Goal: Transaction & Acquisition: Purchase product/service

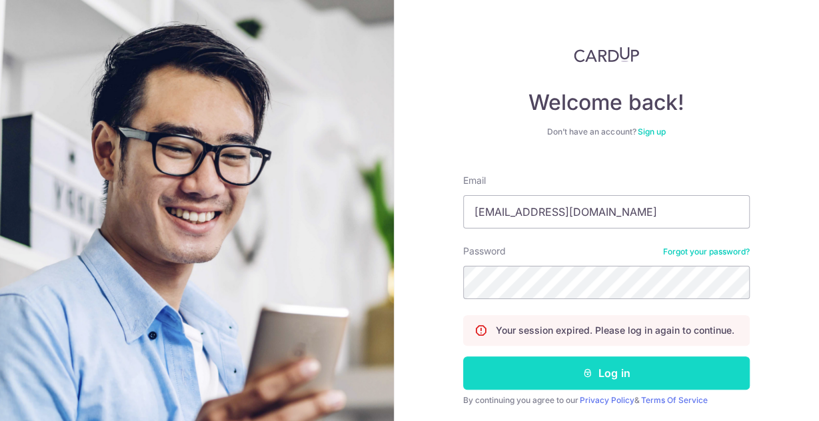
type input "peterlwin2008@gmail.com"
click at [556, 372] on button "Log in" at bounding box center [606, 372] width 286 height 33
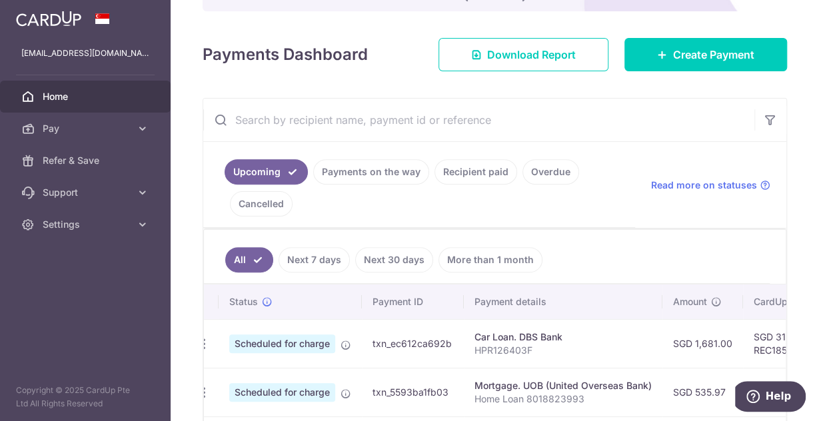
scroll to position [161, 0]
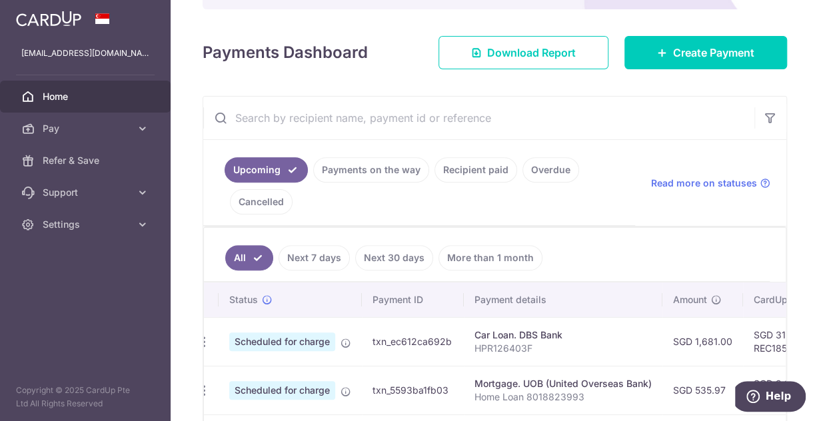
click at [376, 171] on link "Payments on the way" at bounding box center [371, 169] width 116 height 25
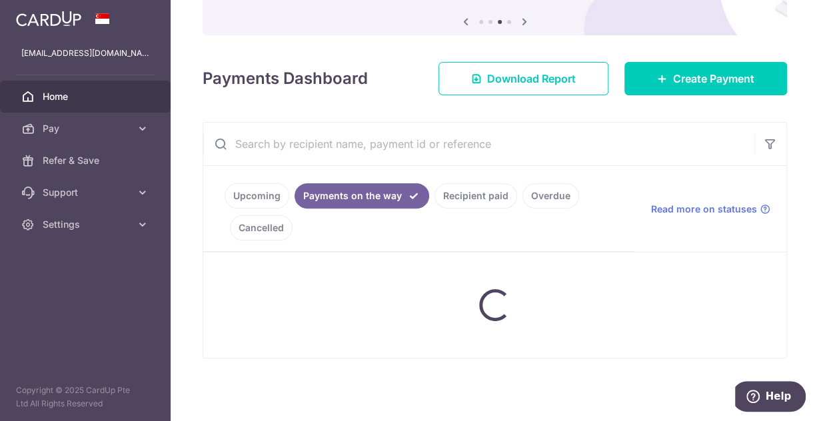
scroll to position [133, 0]
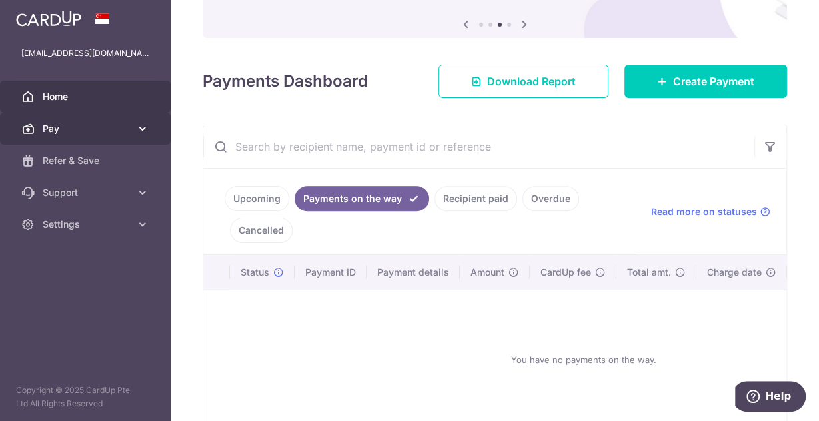
click at [98, 130] on span "Pay" at bounding box center [87, 128] width 88 height 13
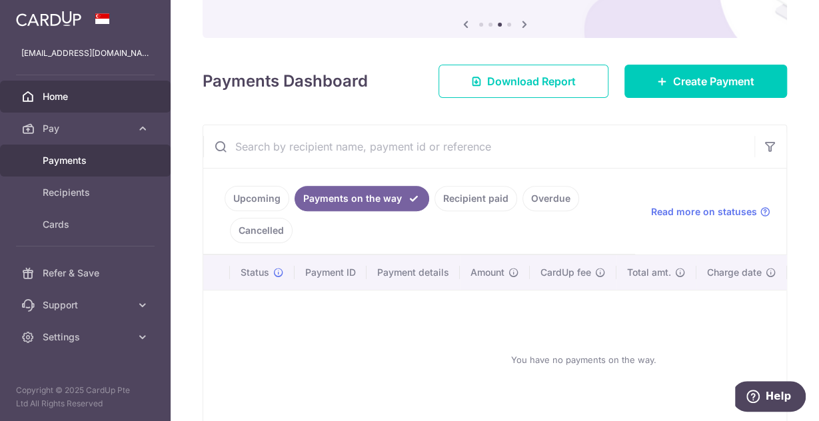
click at [69, 162] on span "Payments" at bounding box center [87, 160] width 88 height 13
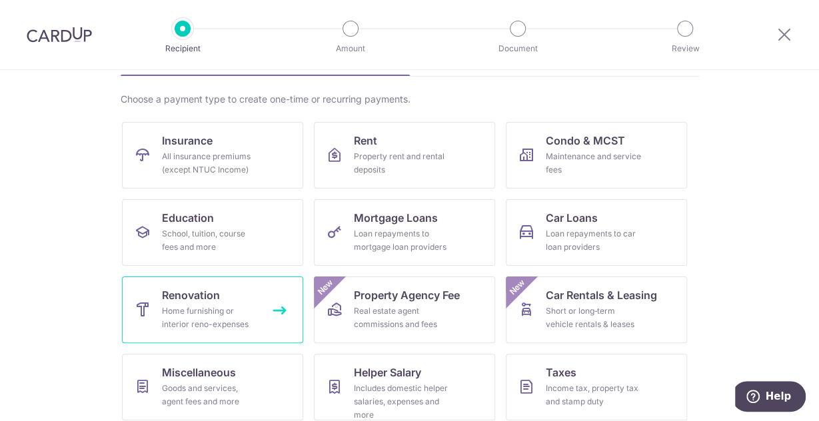
scroll to position [52, 0]
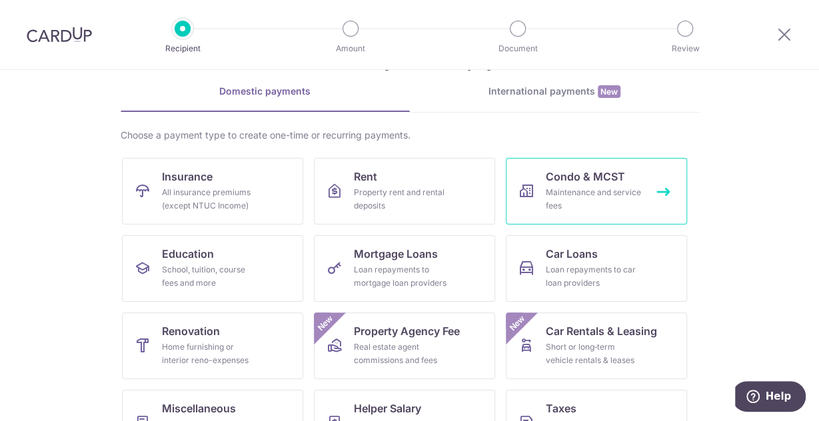
click at [597, 189] on div "Maintenance and service fees" at bounding box center [594, 199] width 96 height 27
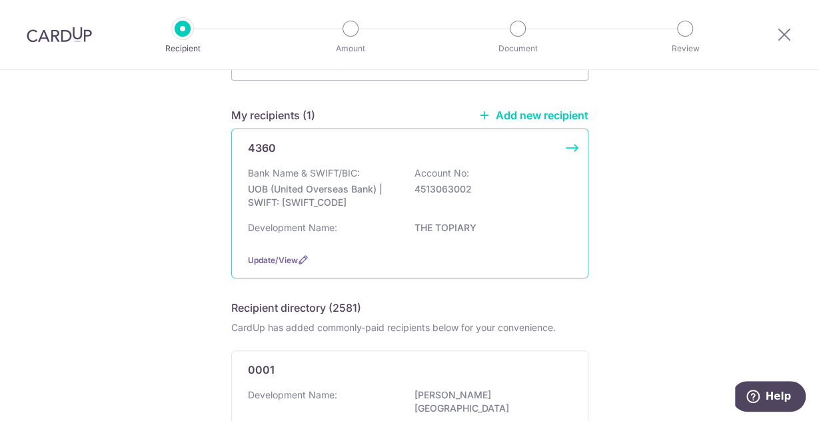
click at [422, 185] on p "4513063002" at bounding box center [488, 189] width 149 height 13
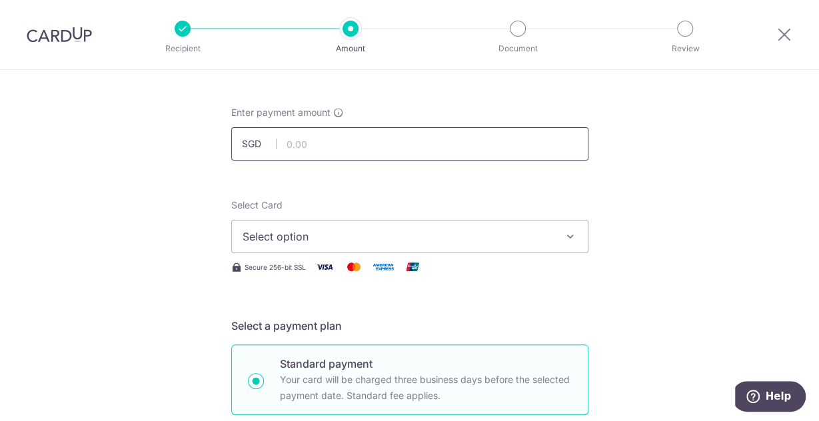
click at [346, 148] on input "text" at bounding box center [409, 143] width 357 height 33
click at [351, 133] on input "text" at bounding box center [409, 143] width 357 height 33
type input "986.89"
click at [552, 244] on span "Select option" at bounding box center [397, 236] width 310 height 16
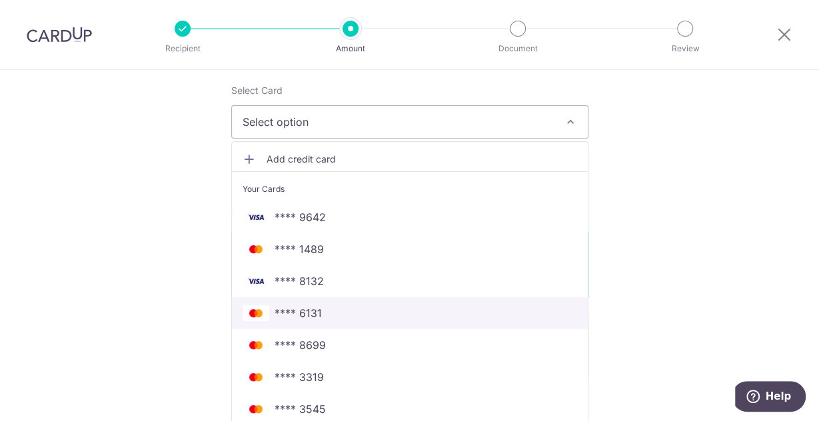
scroll to position [185, 0]
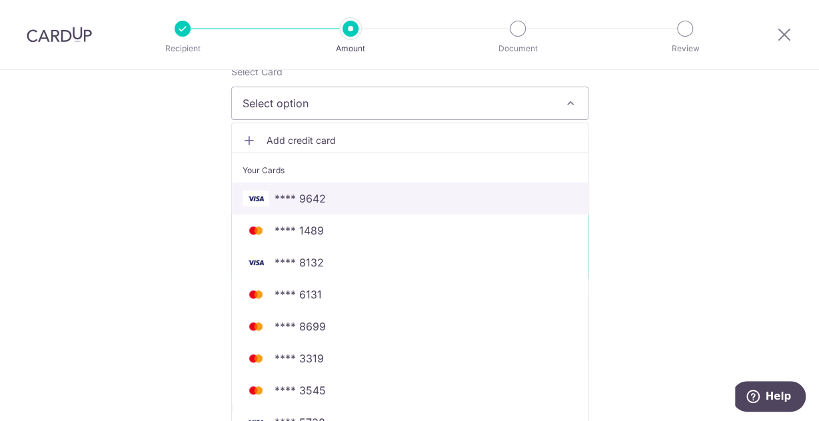
click at [403, 198] on span "**** 9642" at bounding box center [409, 199] width 334 height 16
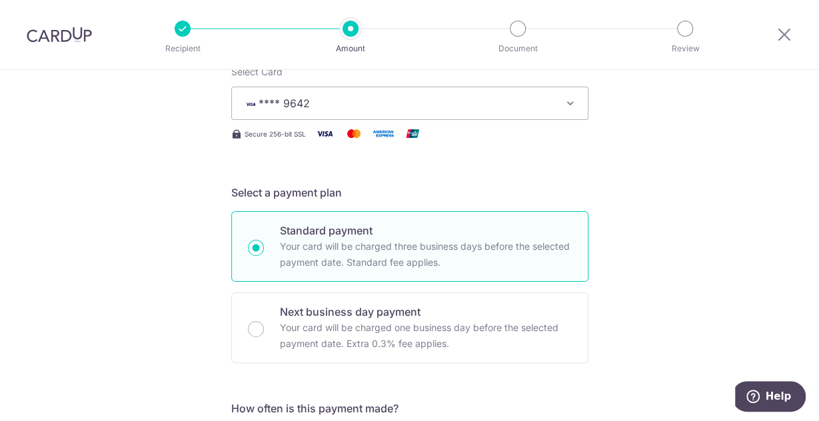
click at [571, 101] on icon "button" at bounding box center [570, 103] width 13 height 13
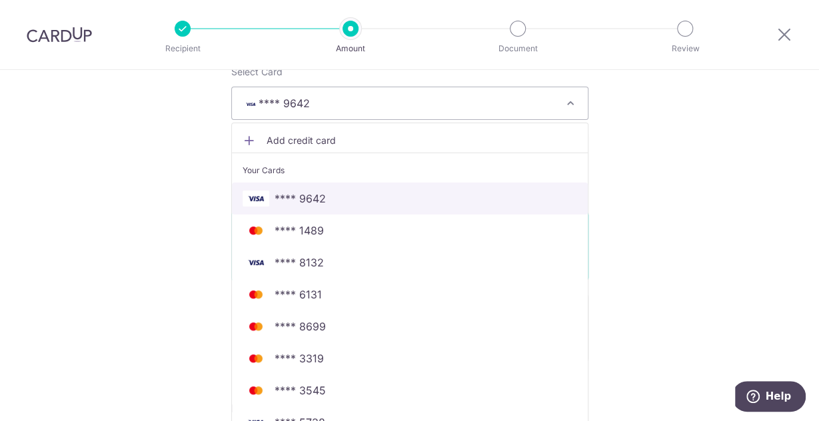
click at [367, 195] on span "**** 9642" at bounding box center [409, 199] width 334 height 16
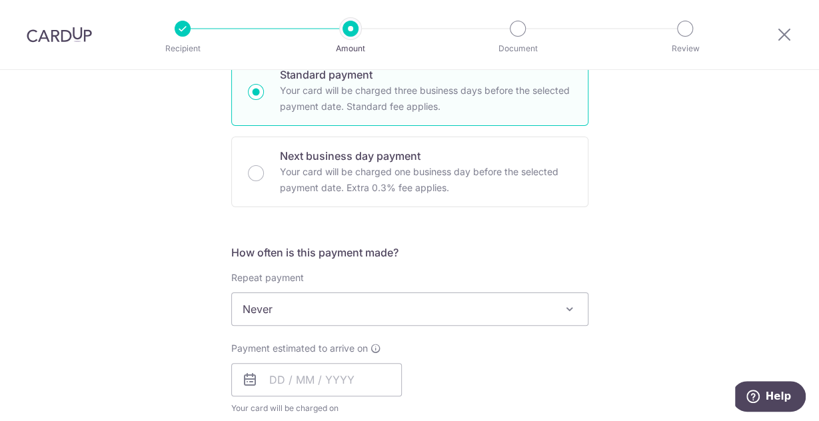
scroll to position [385, 0]
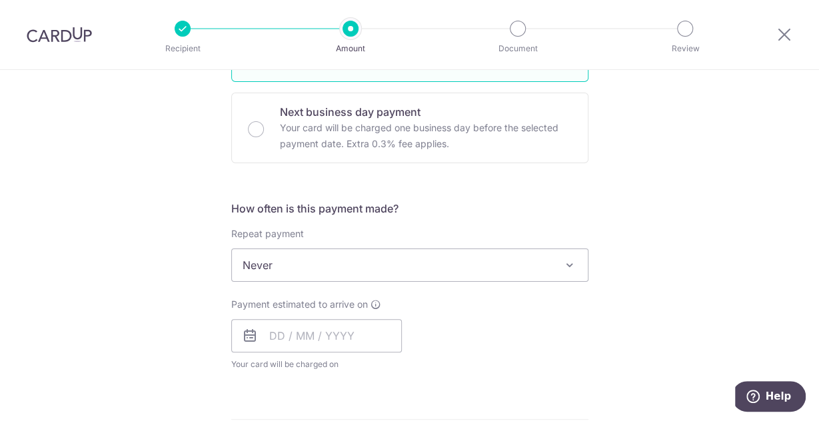
click at [272, 265] on span "Never" at bounding box center [410, 265] width 356 height 32
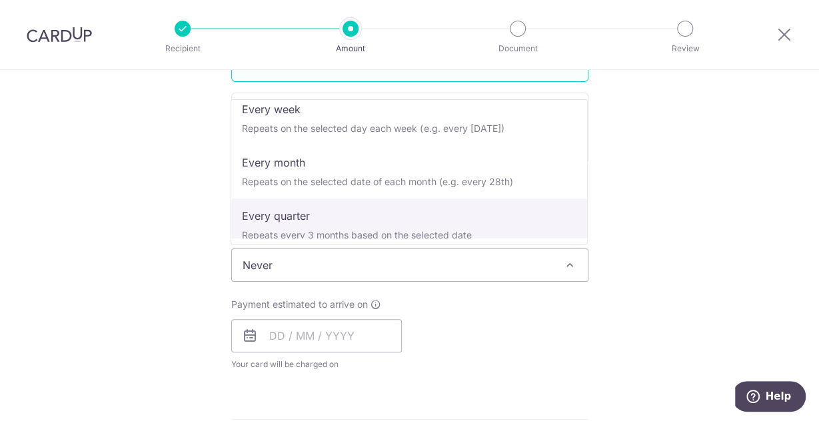
scroll to position [133, 0]
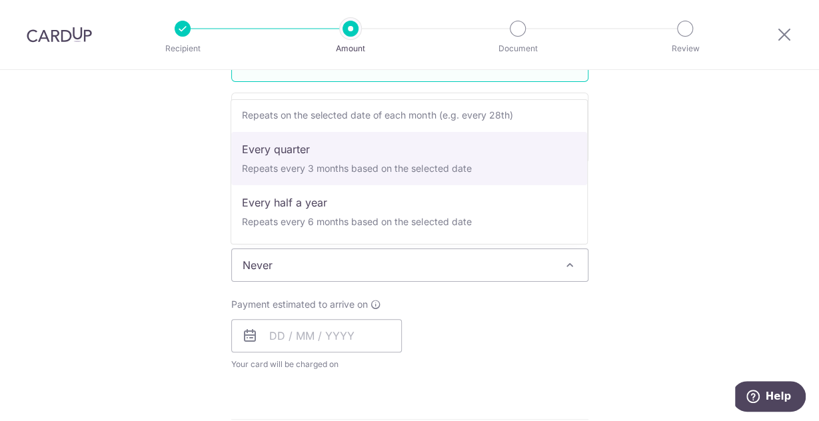
select select "4"
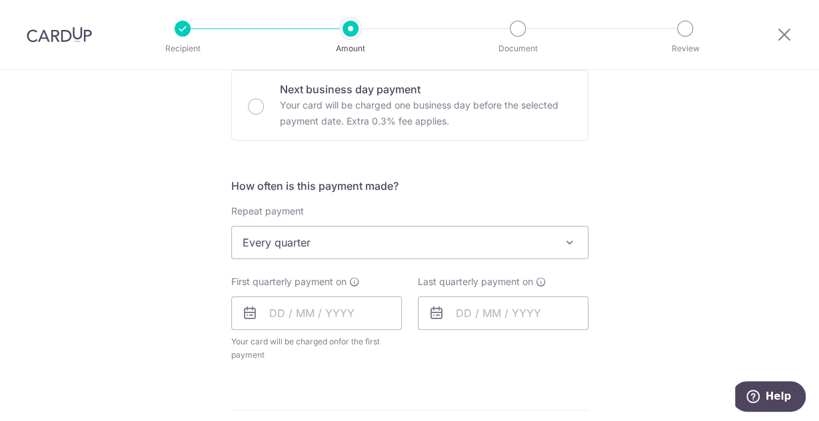
scroll to position [385, 0]
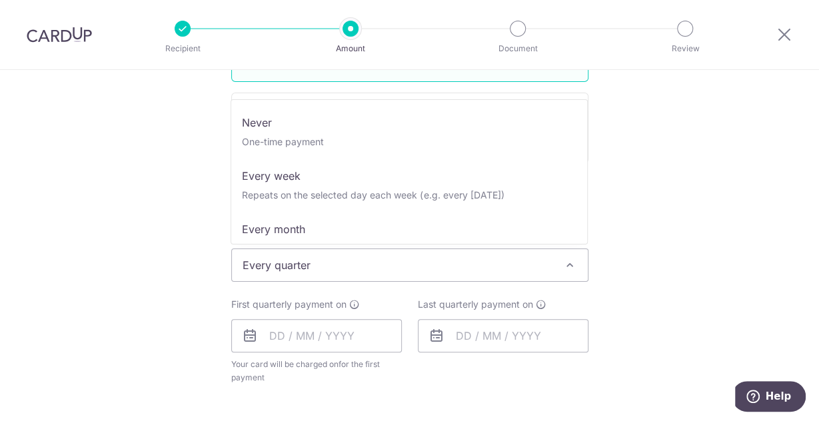
click at [572, 257] on span at bounding box center [570, 265] width 16 height 16
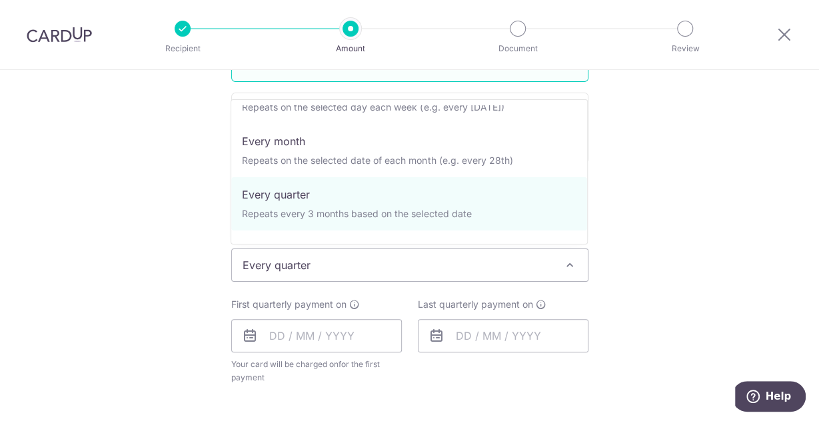
click at [683, 216] on div "Tell us more about your payment Enter payment amount SGD 986.89 986.89 Select C…" at bounding box center [409, 294] width 819 height 1218
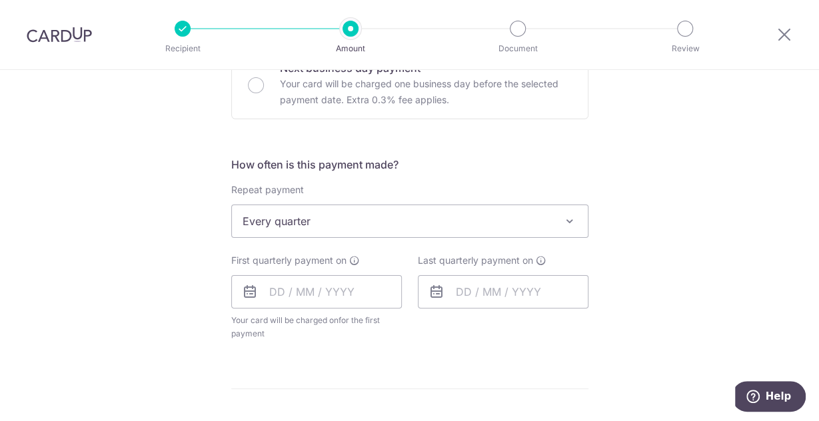
scroll to position [452, 0]
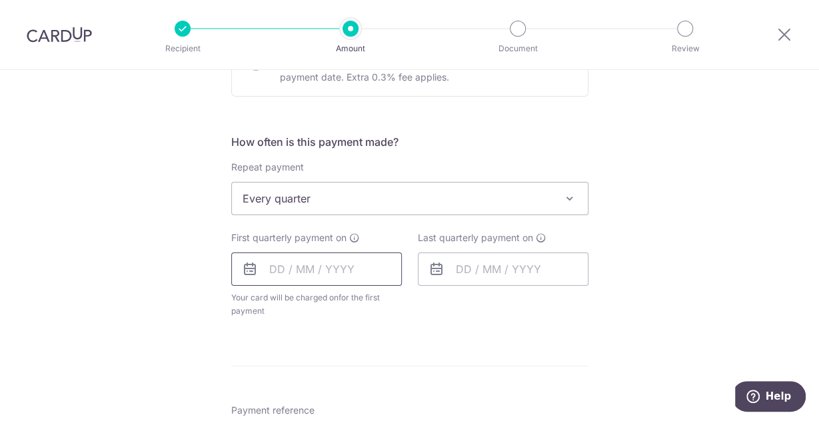
click at [312, 271] on input "text" at bounding box center [316, 268] width 171 height 33
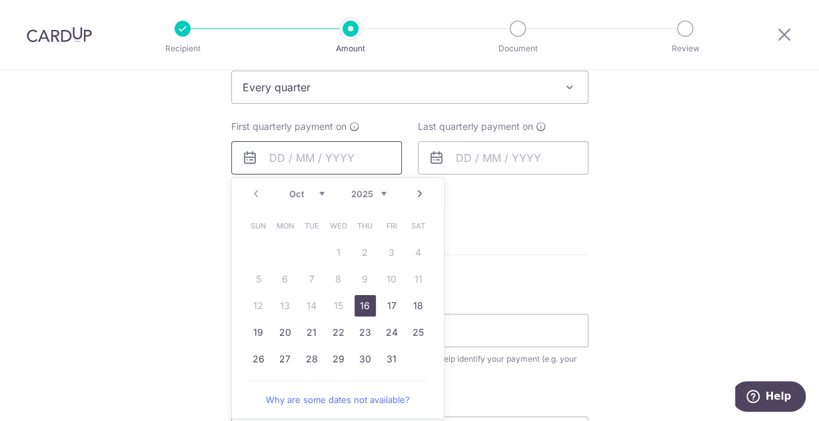
scroll to position [585, 0]
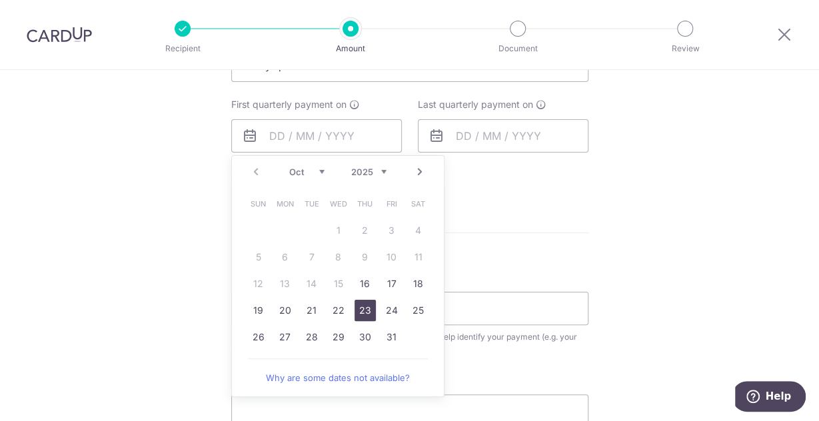
click at [363, 308] on link "23" at bounding box center [364, 310] width 21 height 21
type input "23/10/2025"
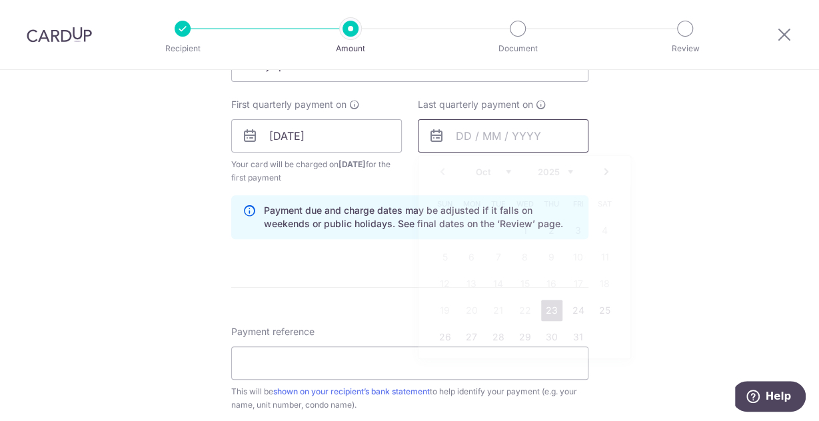
click at [482, 135] on input "text" at bounding box center [503, 135] width 171 height 33
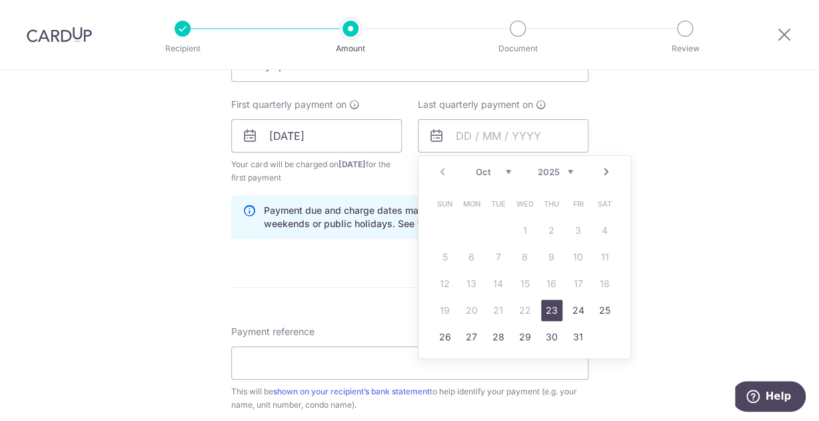
click at [607, 168] on link "Next" at bounding box center [606, 172] width 16 height 16
click at [573, 305] on link "23" at bounding box center [578, 310] width 21 height 21
type input "23/01/2026"
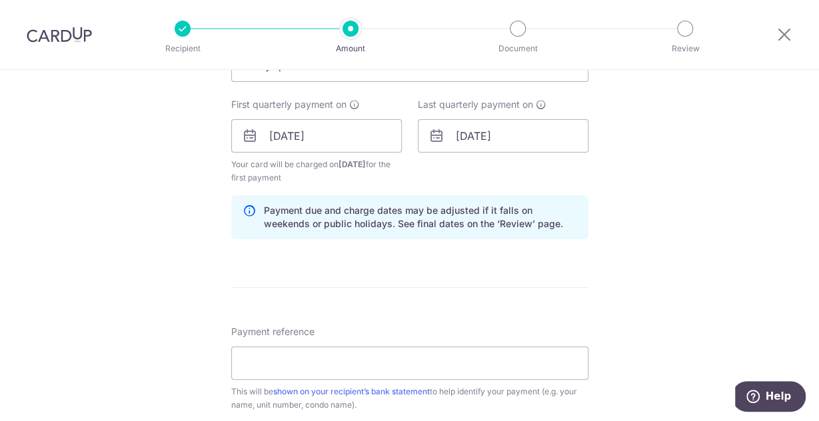
click at [718, 193] on div "Tell us more about your payment Enter payment amount SGD 986.89 986.89 Select C…" at bounding box center [409, 121] width 819 height 1273
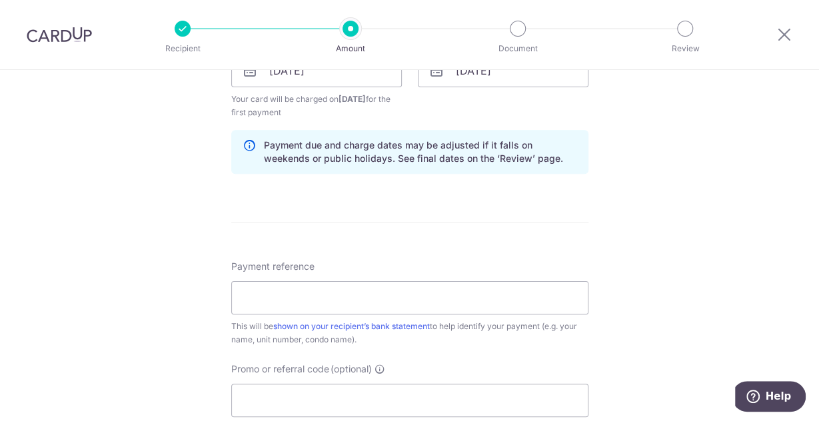
scroll to position [718, 0]
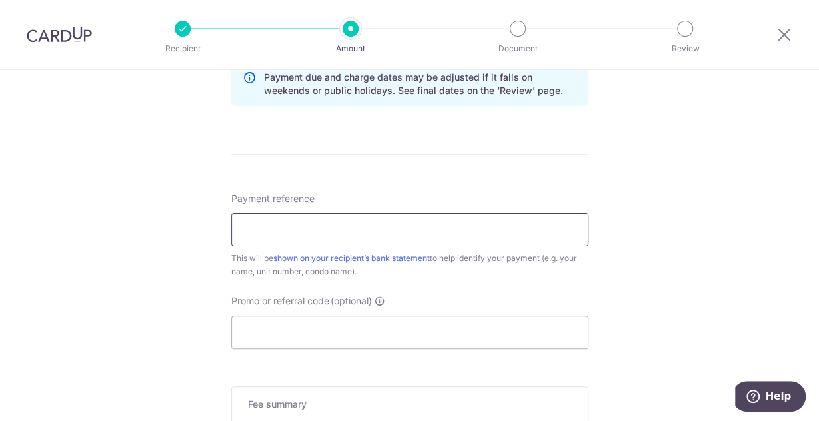
click at [300, 234] on input "Payment reference" at bounding box center [409, 229] width 357 height 33
type input "t"
type input "M"
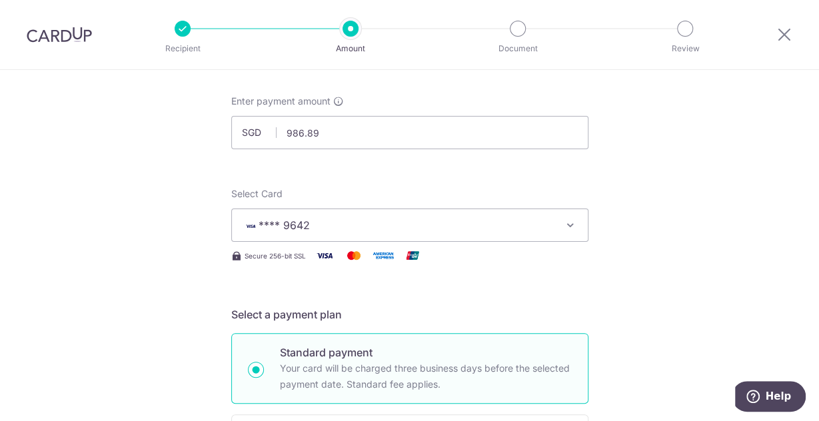
scroll to position [0, 0]
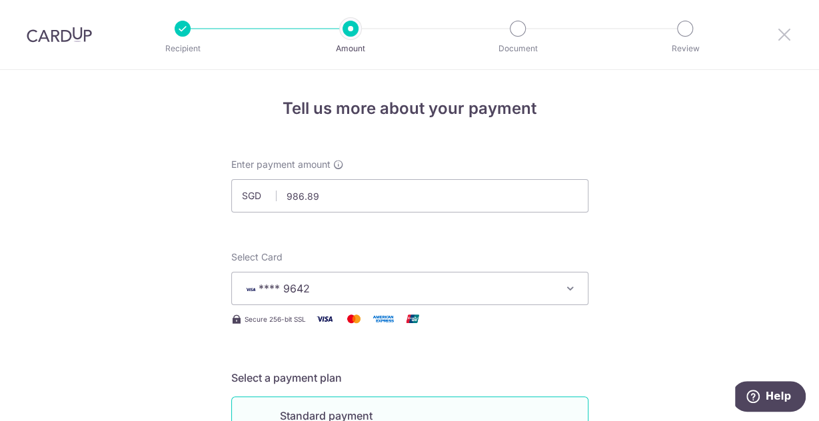
click at [783, 33] on icon at bounding box center [784, 34] width 16 height 17
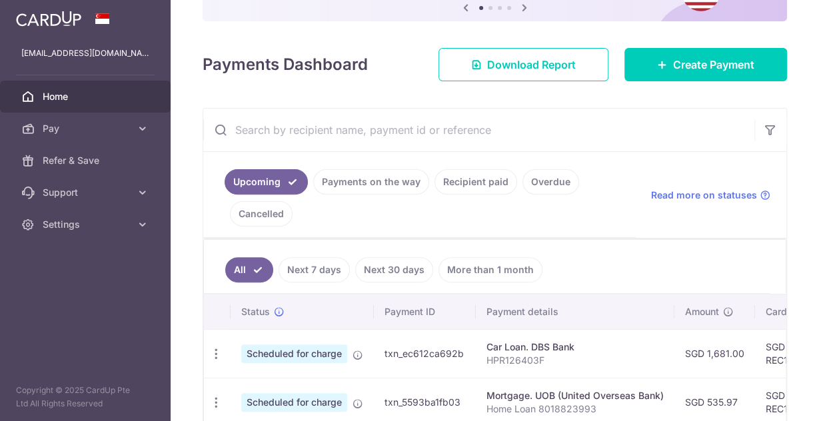
click at [464, 179] on link "Recipient paid" at bounding box center [475, 181] width 83 height 25
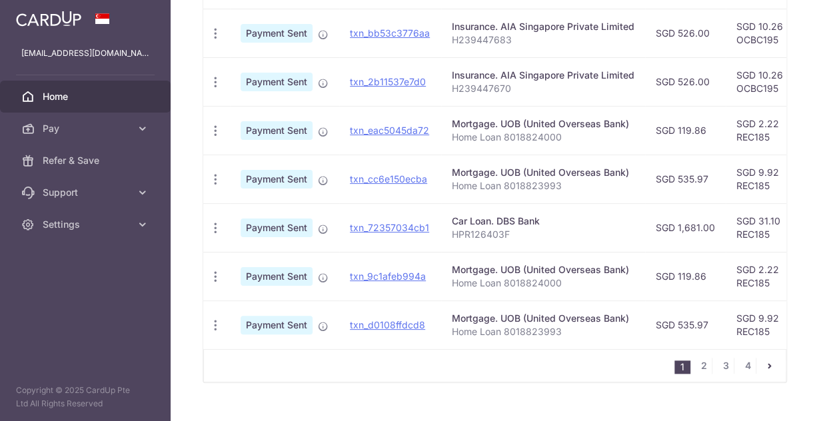
scroll to position [563, 0]
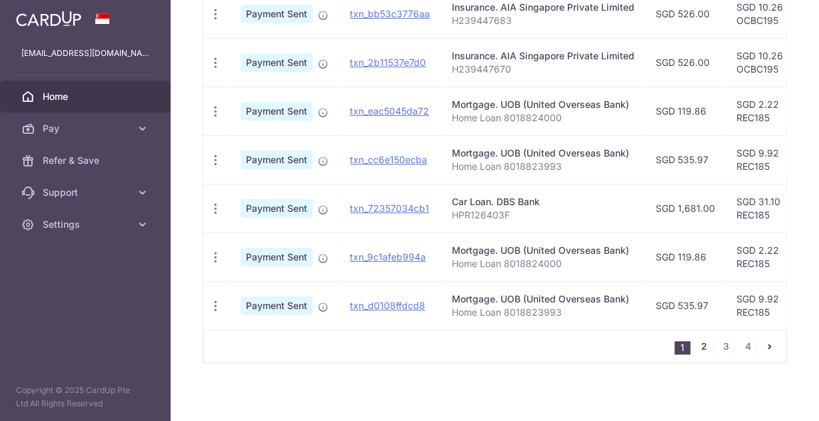
click at [701, 338] on link "2" at bounding box center [703, 346] width 16 height 16
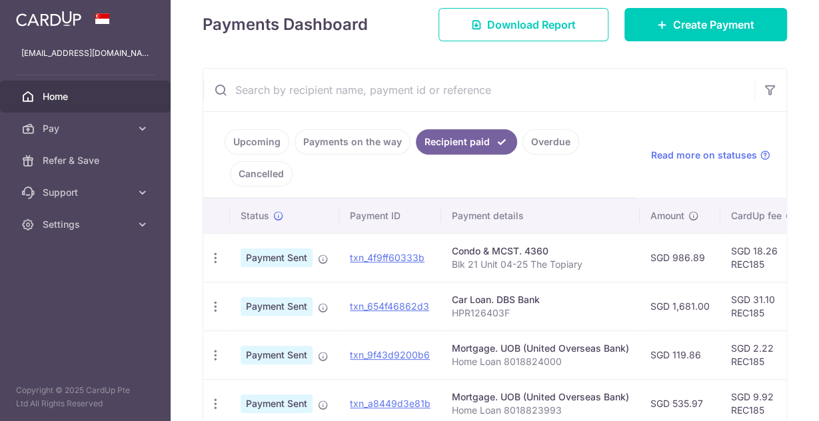
scroll to position [250, 0]
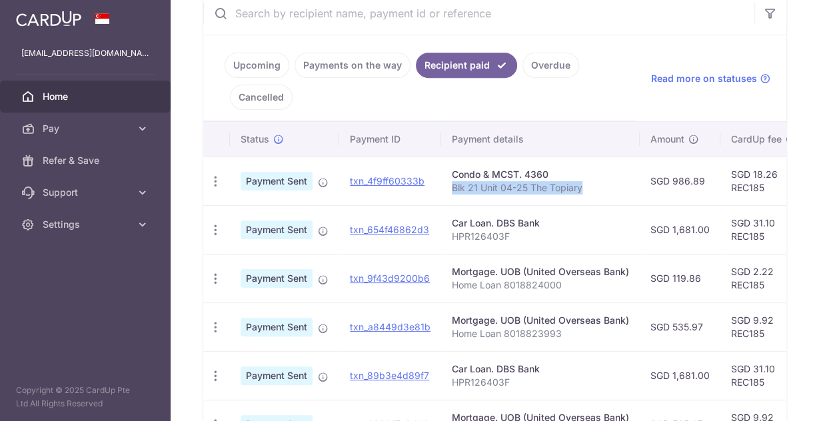
drag, startPoint x: 451, startPoint y: 185, endPoint x: 585, endPoint y: 185, distance: 133.9
click at [585, 185] on p "Blk 21 Unit 04-25 The Topiary" at bounding box center [540, 187] width 177 height 13
copy p "Blk 21 Unit 04-25 The Topiary"
click at [208, 178] on icon "button" at bounding box center [215, 182] width 14 height 14
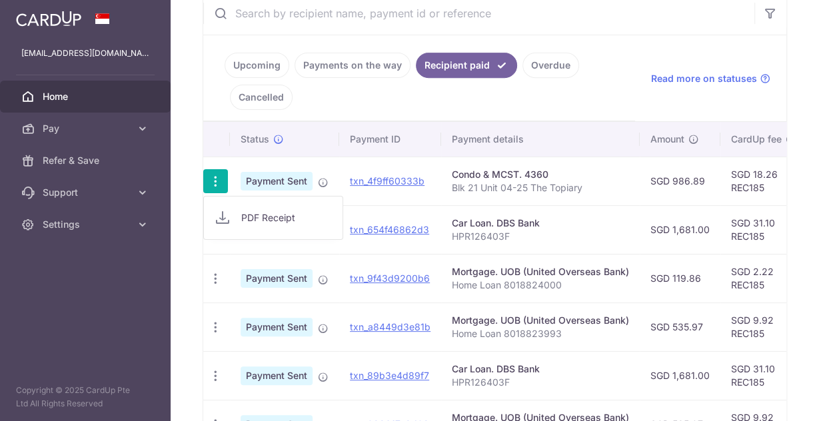
click at [631, 177] on td "Condo & MCST. 4360 Blk 21 Unit 04-25 The Topiary" at bounding box center [540, 181] width 198 height 49
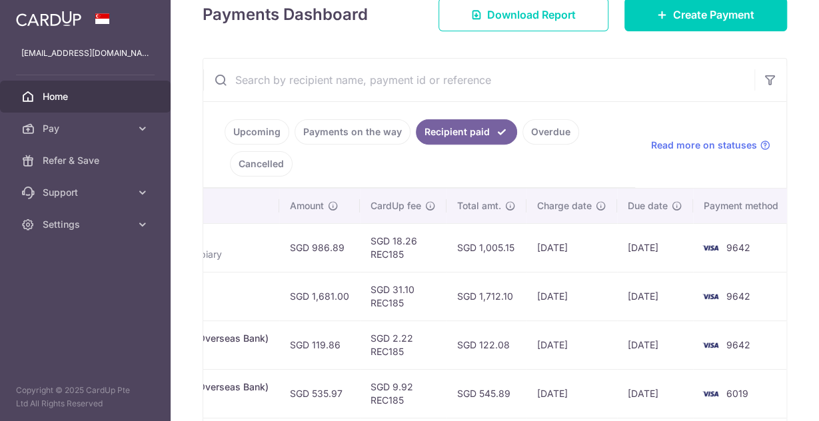
scroll to position [0, 0]
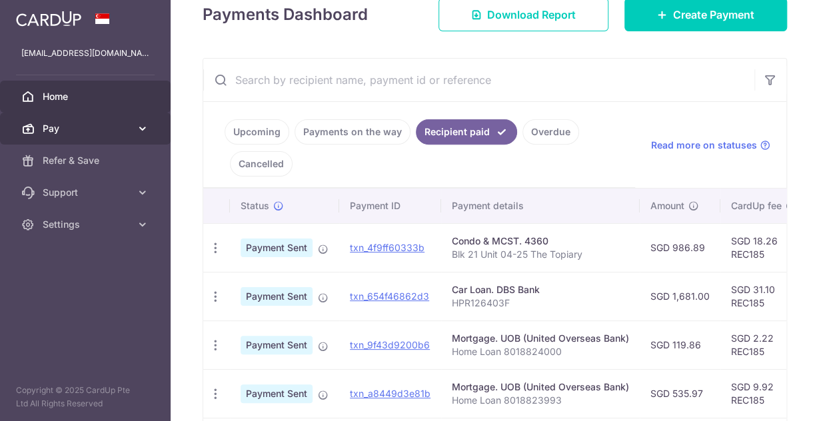
click at [67, 134] on span "Pay" at bounding box center [87, 128] width 88 height 13
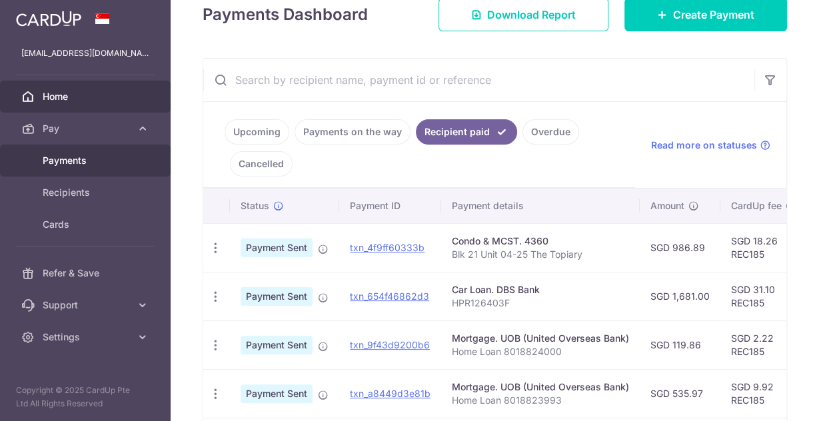
click at [73, 161] on span "Payments" at bounding box center [87, 160] width 88 height 13
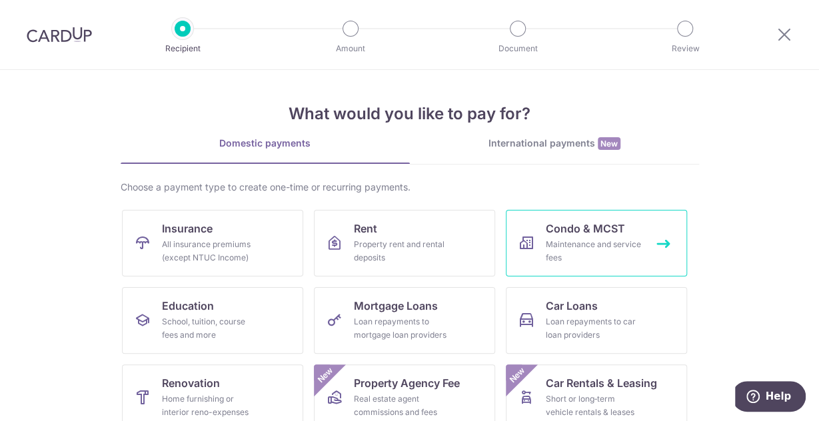
click at [613, 236] on span "Condo & MCST" at bounding box center [585, 228] width 79 height 16
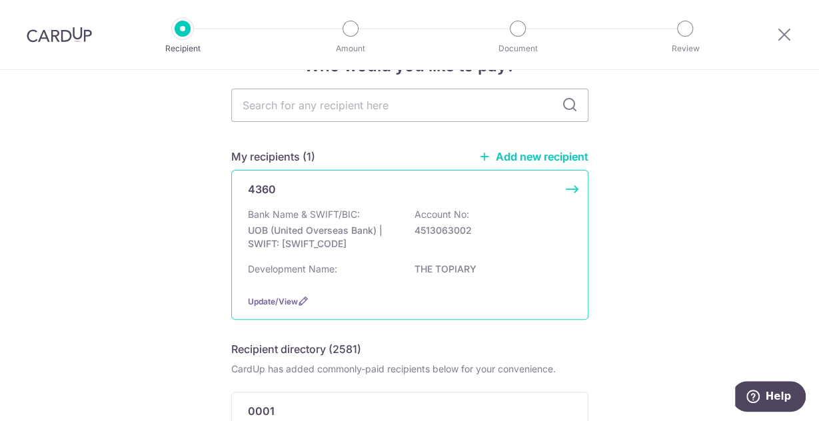
scroll to position [67, 0]
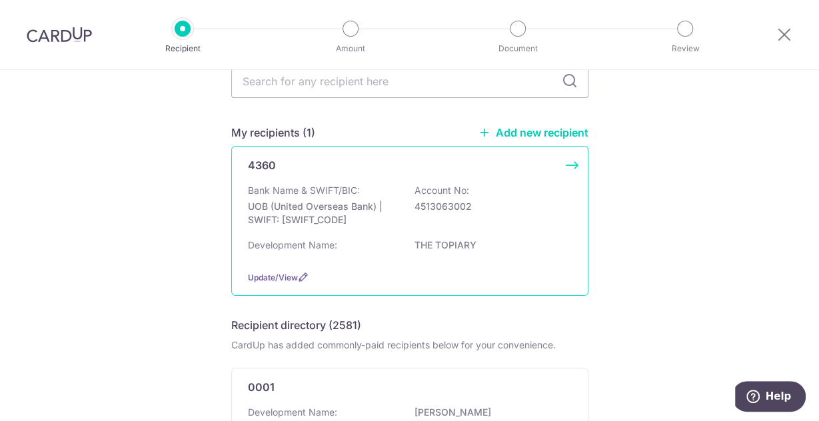
click at [432, 200] on p "4513063002" at bounding box center [488, 206] width 149 height 13
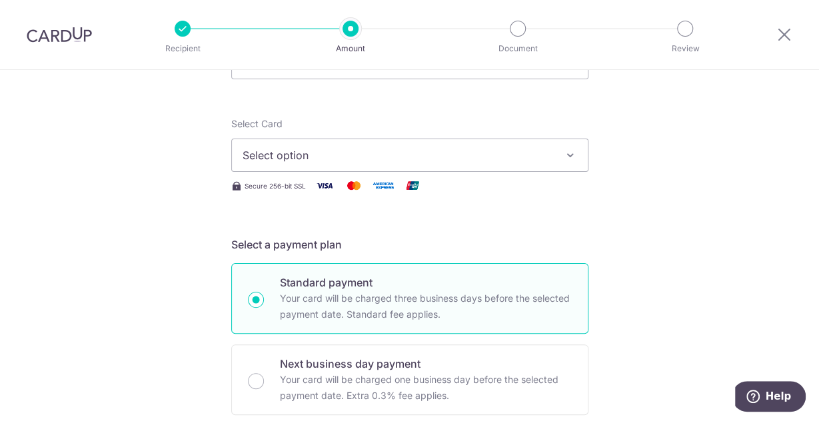
click at [418, 148] on span "Select option" at bounding box center [397, 155] width 310 height 16
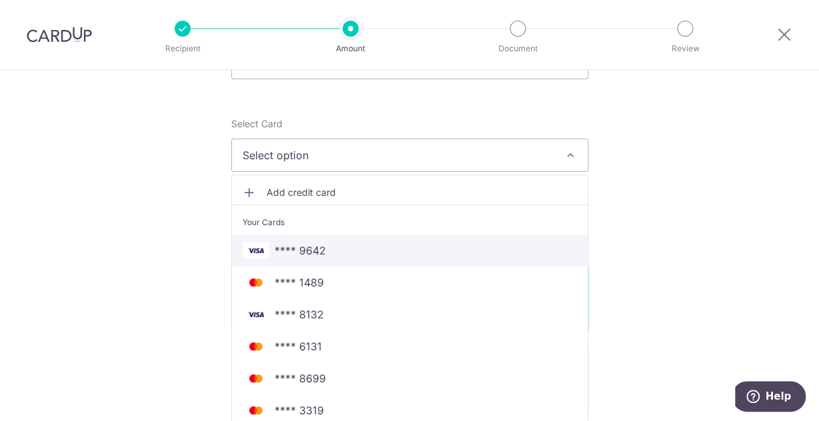
click at [334, 248] on span "**** 9642" at bounding box center [409, 250] width 334 height 16
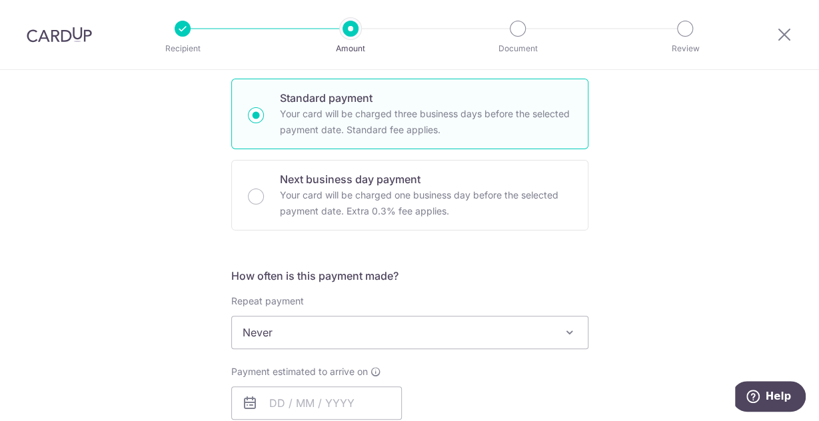
scroll to position [333, 0]
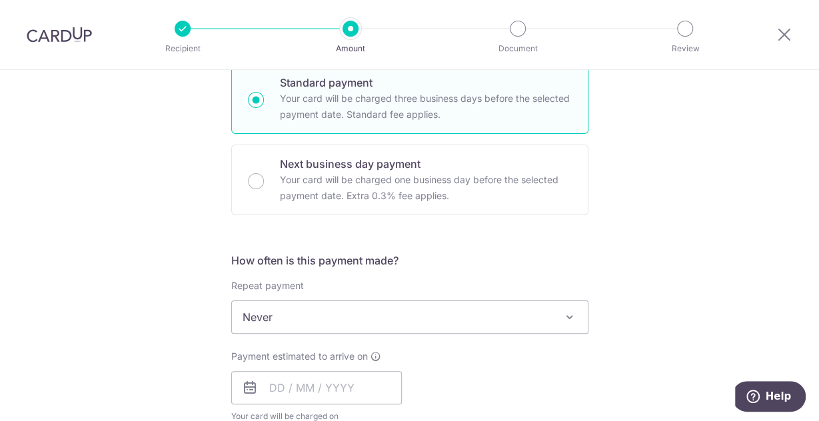
click at [288, 308] on span "Never" at bounding box center [410, 317] width 356 height 32
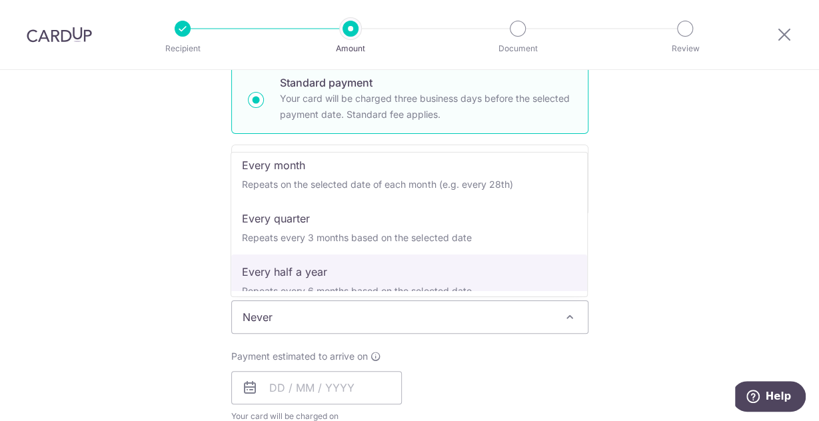
scroll to position [133, 0]
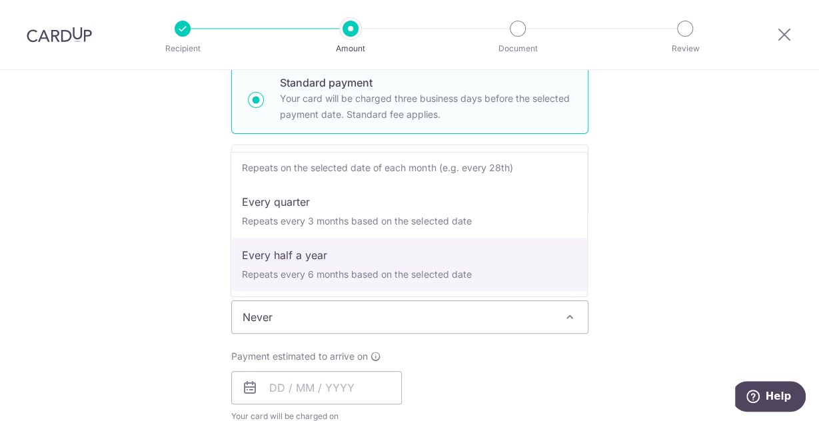
click at [735, 242] on div "Tell us more about your payment Enter payment amount SGD Select Card **** 9642 …" at bounding box center [409, 339] width 819 height 1205
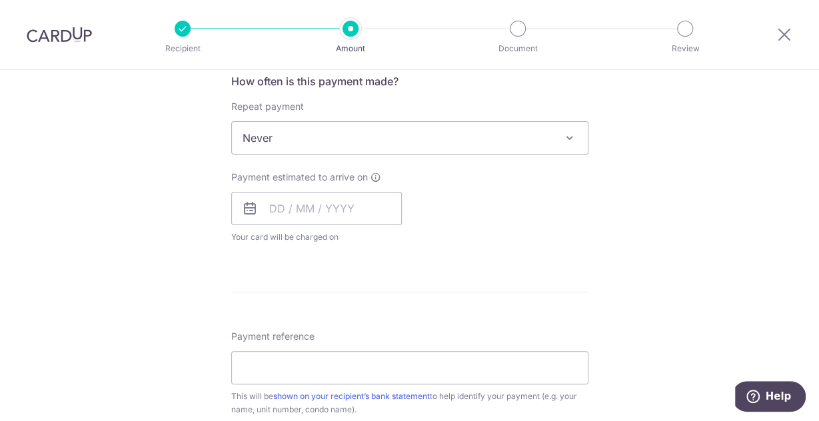
scroll to position [533, 0]
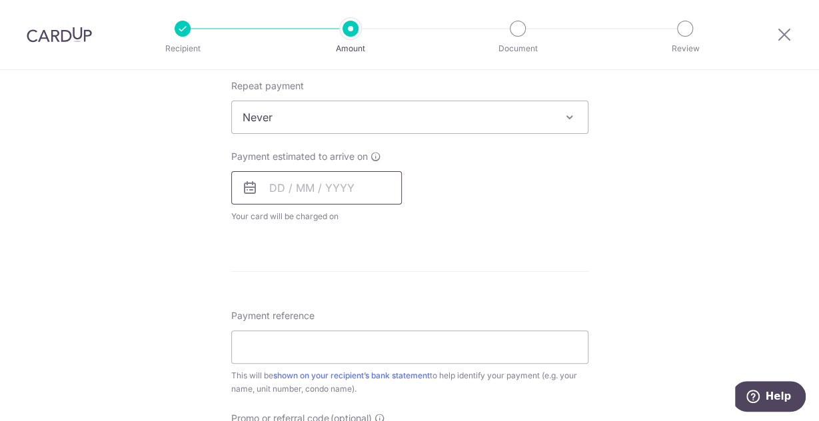
click at [287, 191] on input "text" at bounding box center [316, 187] width 171 height 33
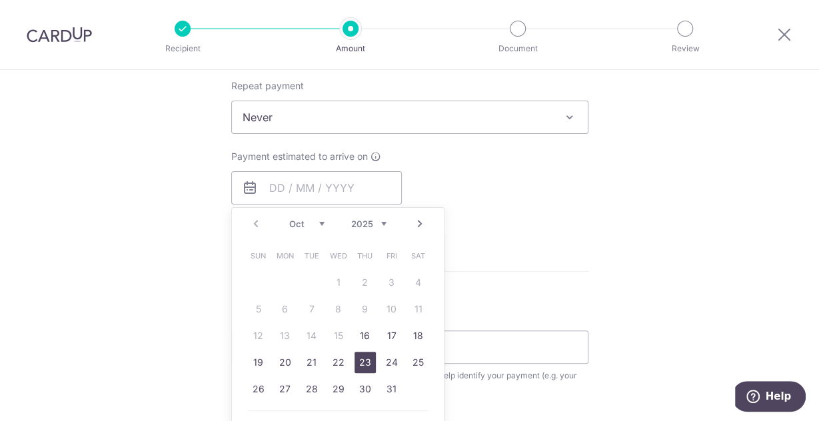
click at [365, 359] on link "23" at bounding box center [364, 362] width 21 height 21
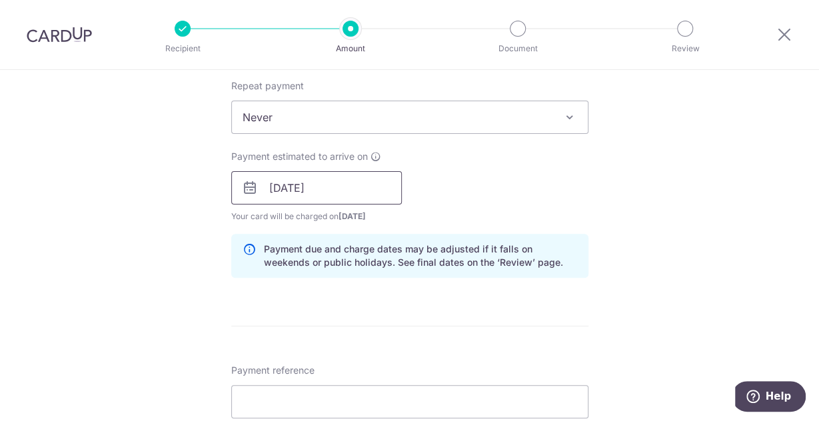
click at [324, 187] on input "23/10/2025" at bounding box center [316, 187] width 171 height 33
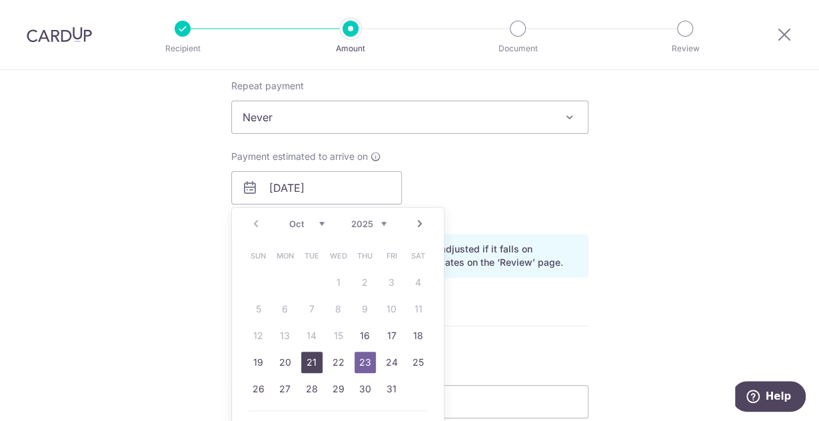
click at [313, 358] on link "21" at bounding box center [311, 362] width 21 height 21
type input "21/10/2025"
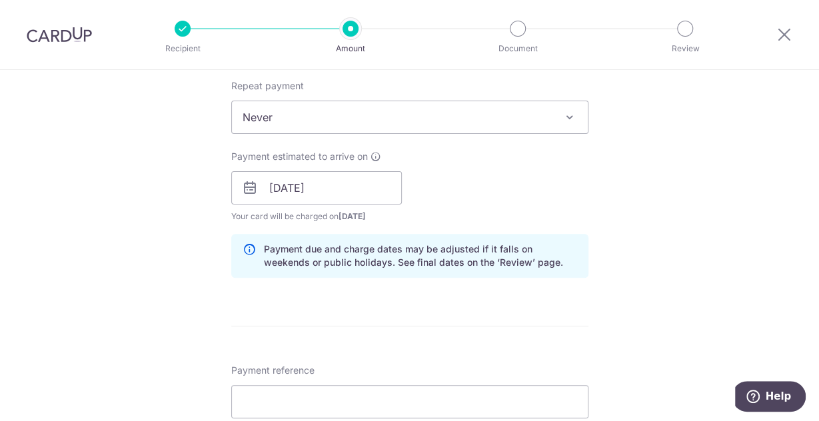
click at [482, 306] on form "Enter payment amount SGD Select Card **** 9642 Add credit card Your Cards **** …" at bounding box center [409, 179] width 357 height 1109
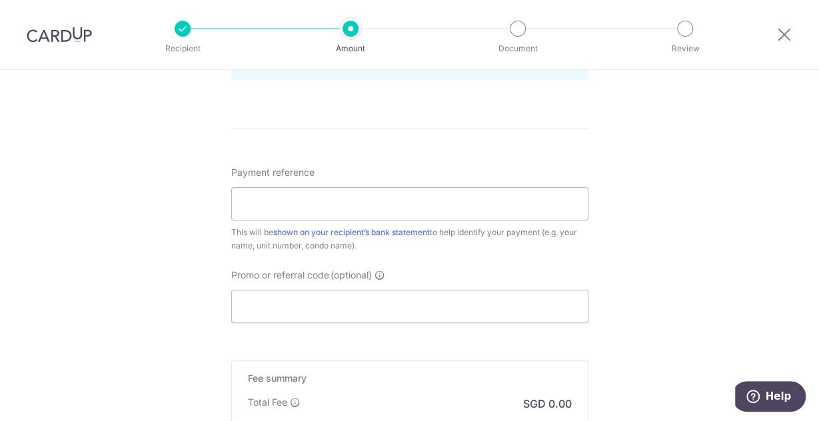
scroll to position [733, 0]
click at [296, 206] on input "Payment reference" at bounding box center [409, 201] width 357 height 33
paste input "Blk 21 Unit 04-25 The Topiary"
type input "Blk 21 Unit 04-25 The Topiary"
click at [271, 296] on input "Promo or referral code (optional)" at bounding box center [409, 304] width 357 height 33
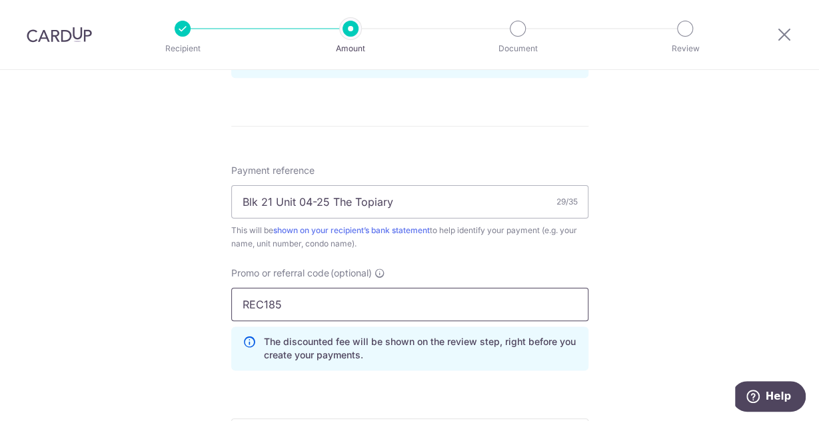
type input "REC185"
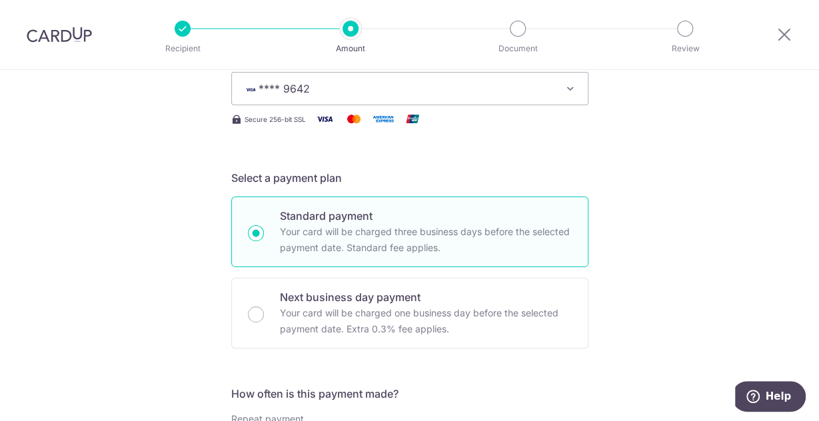
scroll to position [0, 0]
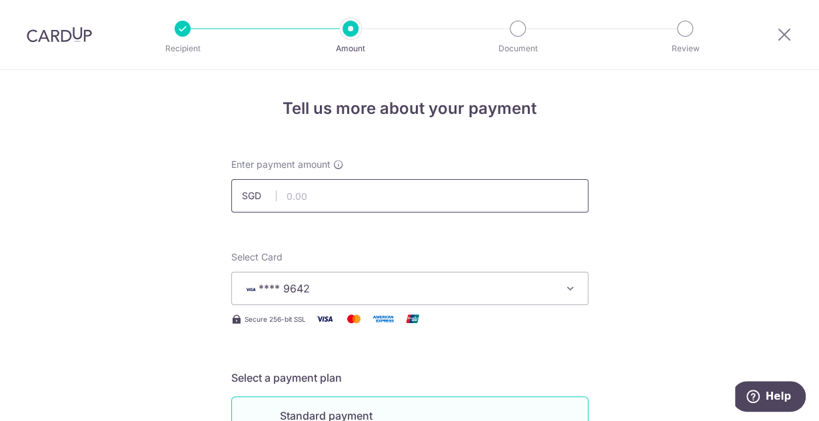
click at [354, 194] on input "text" at bounding box center [409, 195] width 357 height 33
type input "986.89"
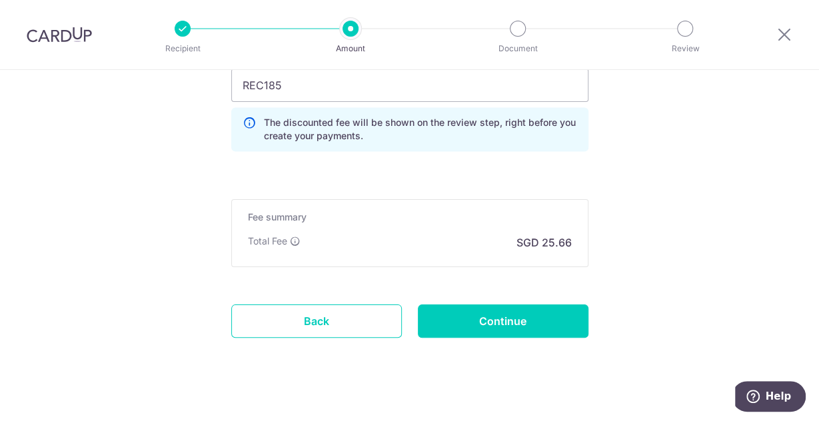
scroll to position [965, 0]
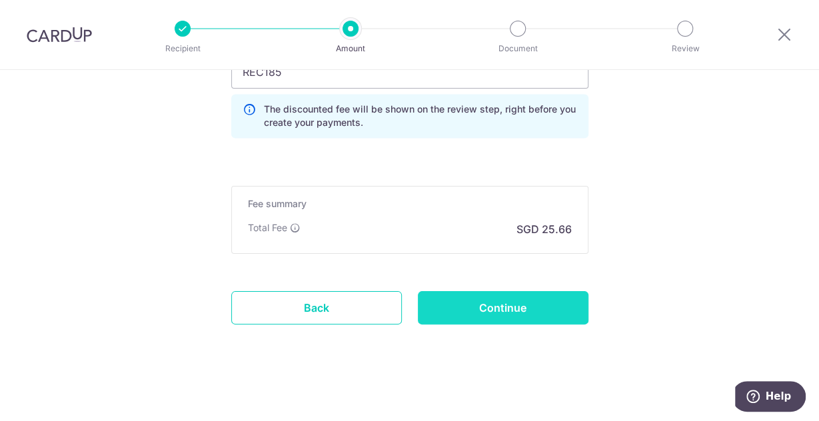
click at [486, 294] on input "Continue" at bounding box center [503, 307] width 171 height 33
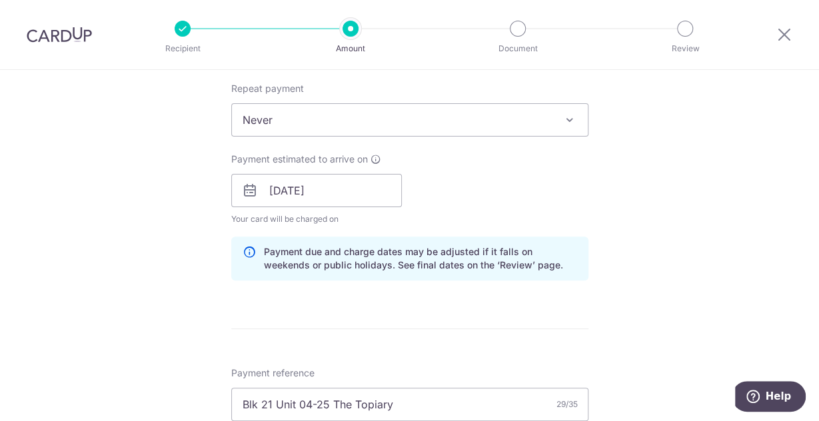
scroll to position [517, 0]
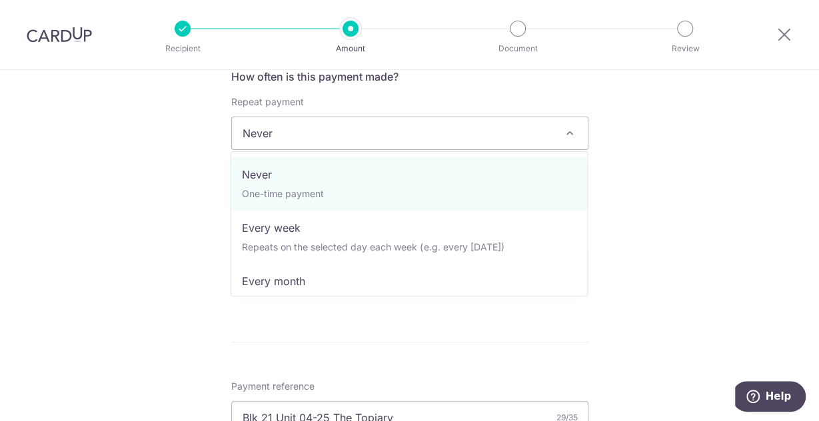
click at [329, 135] on span "Never" at bounding box center [410, 133] width 356 height 32
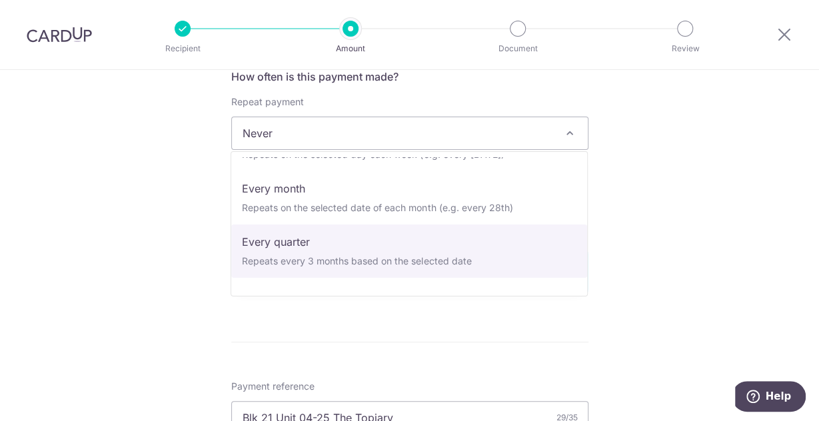
scroll to position [93, 0]
select select "4"
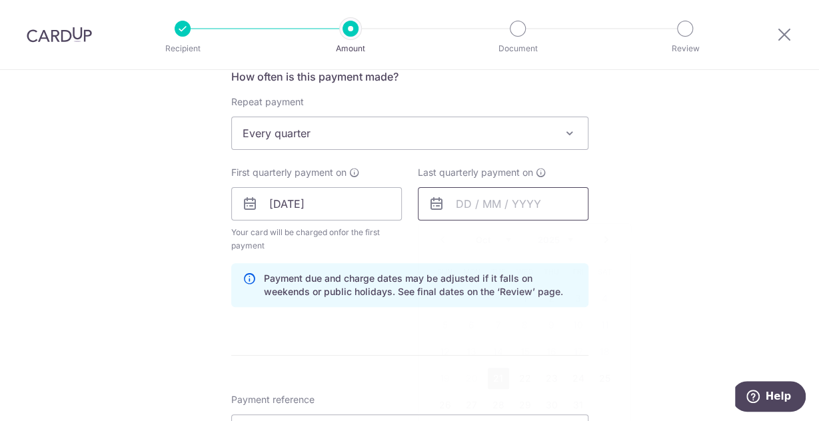
click at [489, 207] on input "text" at bounding box center [503, 203] width 171 height 33
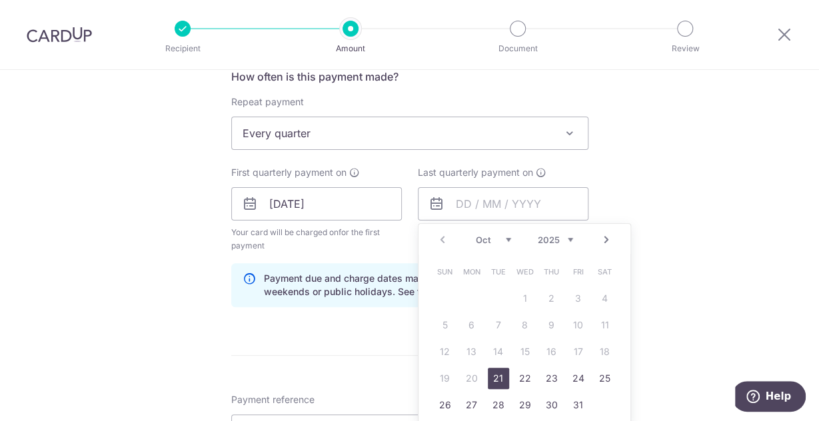
click at [603, 234] on link "Next" at bounding box center [606, 240] width 16 height 16
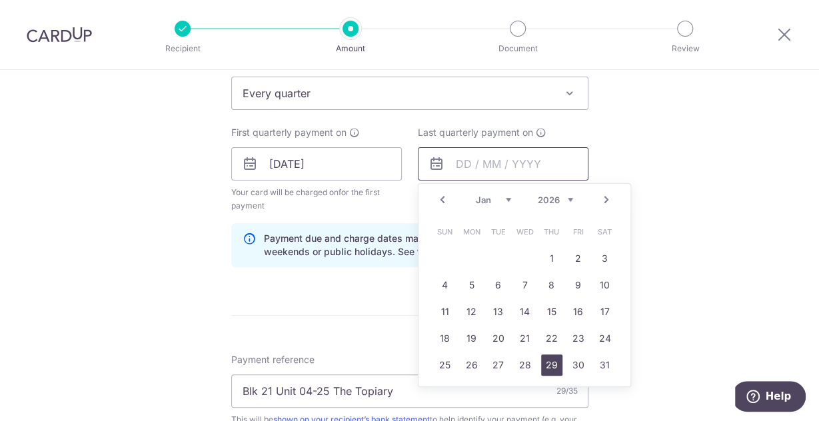
scroll to position [565, 0]
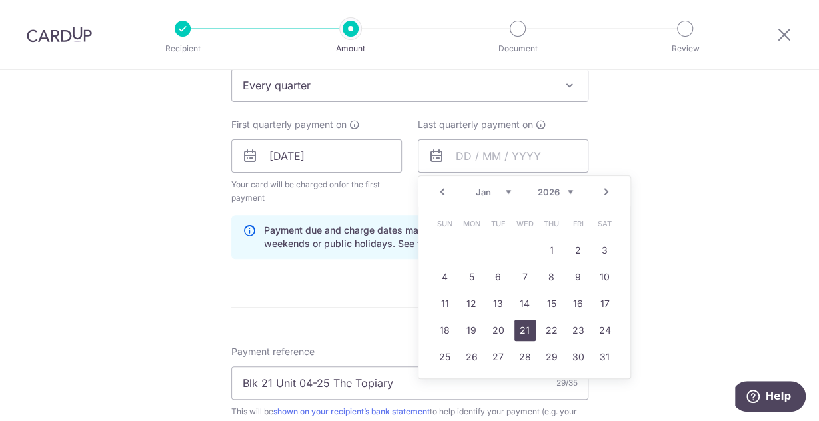
click at [522, 329] on link "21" at bounding box center [524, 330] width 21 height 21
type input "21/01/2026"
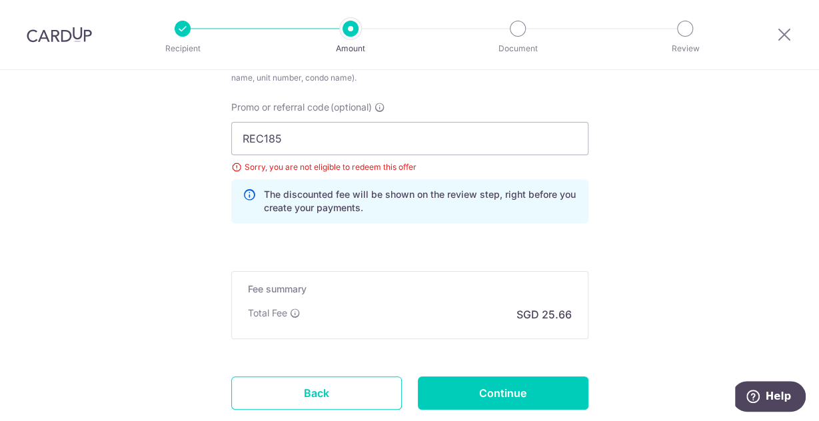
scroll to position [925, 0]
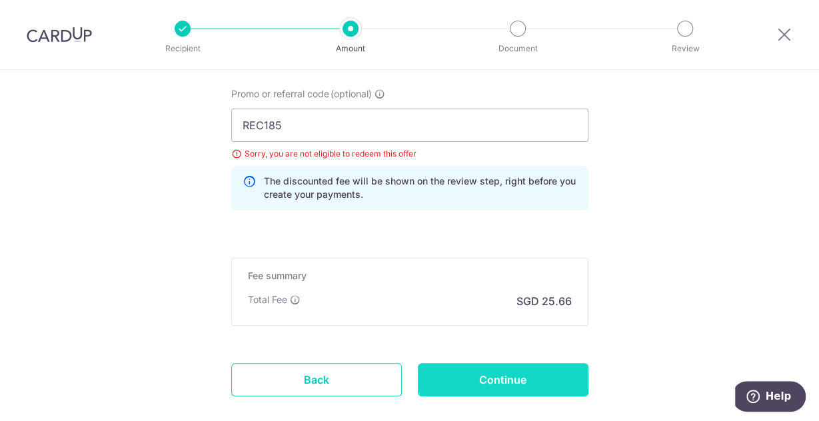
click at [466, 376] on input "Continue" at bounding box center [503, 379] width 171 height 33
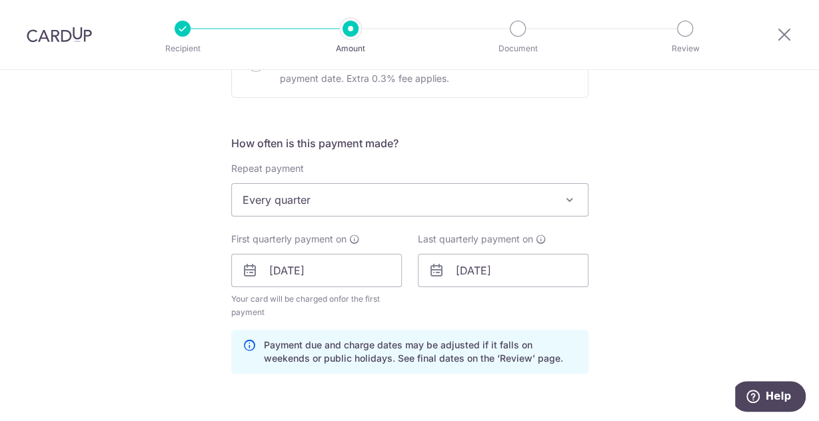
scroll to position [378, 0]
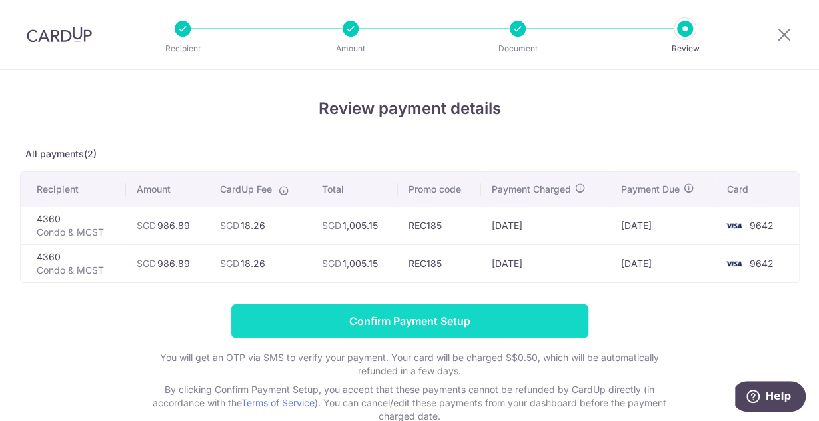
click at [367, 312] on input "Confirm Payment Setup" at bounding box center [409, 320] width 357 height 33
